Goal: Transaction & Acquisition: Book appointment/travel/reservation

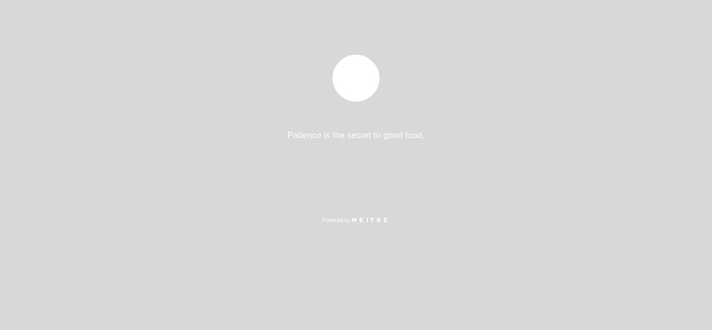
select select "es"
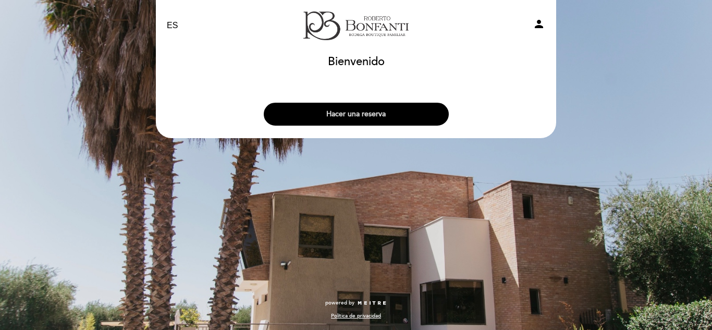
click at [376, 115] on button "Hacer una reserva" at bounding box center [356, 114] width 185 height 23
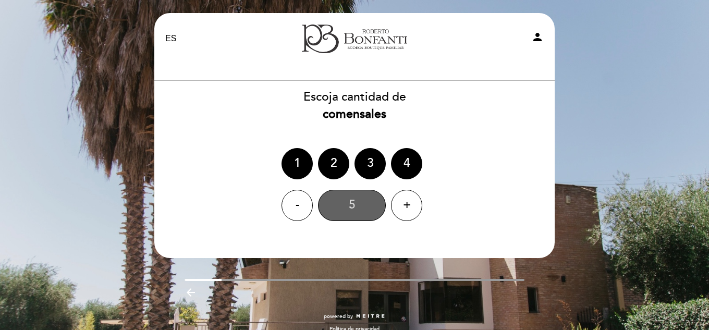
click at [356, 208] on div "5" at bounding box center [352, 205] width 68 height 31
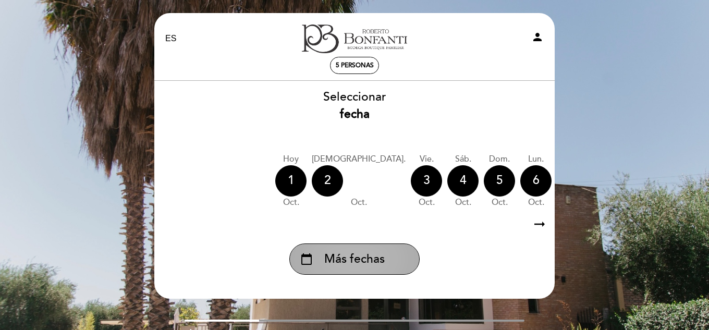
click at [363, 256] on span "Más fechas" at bounding box center [354, 259] width 60 height 17
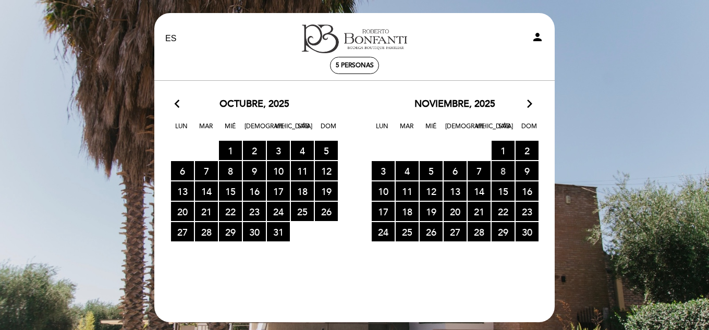
click at [502, 170] on span "8 RESERVAS DISPONIBLES" at bounding box center [502, 170] width 23 height 19
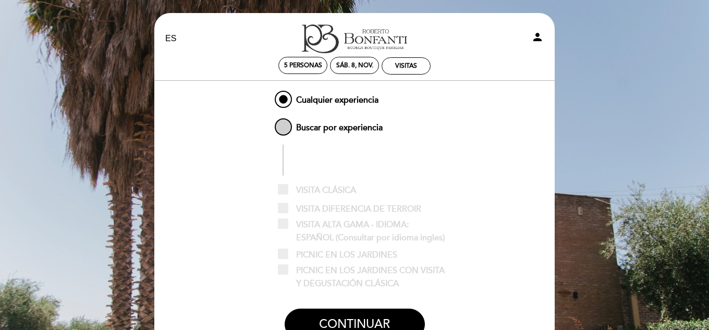
click at [326, 129] on span "Buscar por experiencia" at bounding box center [327, 122] width 110 height 13
click at [269, 123] on input "Buscar por experiencia" at bounding box center [265, 119] width 7 height 7
radio input "false"
radio input "true"
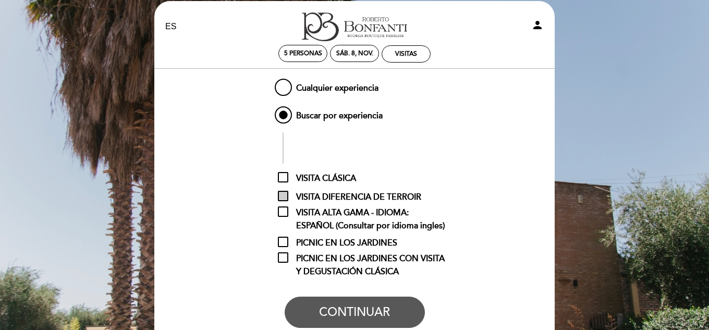
scroll to position [52, 0]
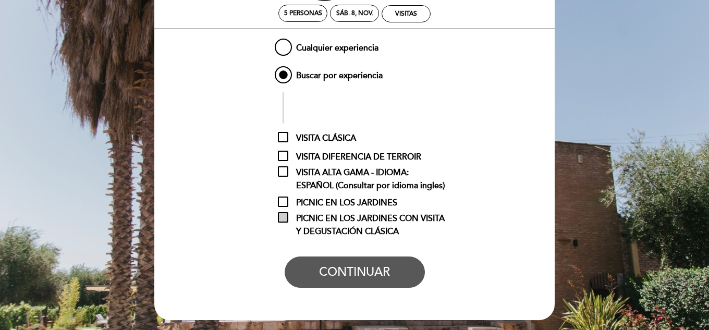
click at [281, 217] on span "PICNIC EN LOS JARDINES CON VISITA Y DEGUSTACIÓN CLÁSICA" at bounding box center [362, 218] width 169 height 13
click at [281, 217] on input "PICNIC EN LOS JARDINES CON VISITA Y DEGUSTACIÓN CLÁSICA" at bounding box center [281, 215] width 7 height 7
checkbox input "true"
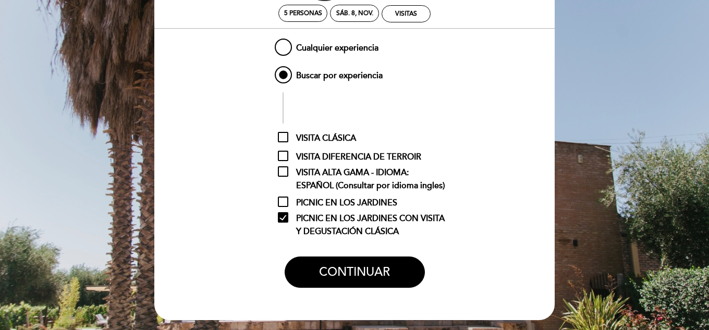
click at [346, 272] on button "CONTINUAR" at bounding box center [354, 271] width 140 height 31
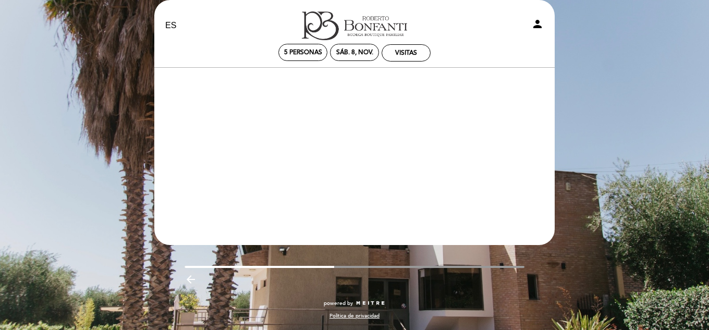
scroll to position [13, 0]
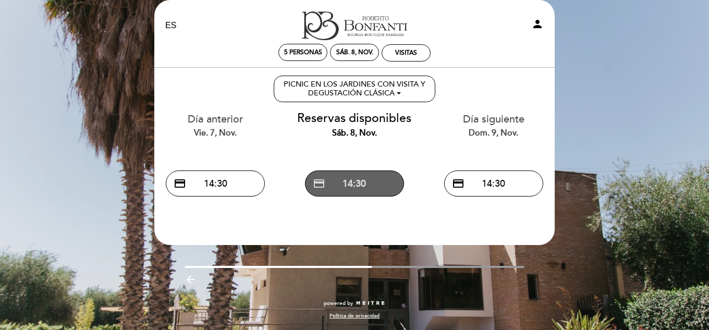
click at [352, 185] on button "credit_card 14:30" at bounding box center [354, 183] width 99 height 26
